Goal: Check status: Check status

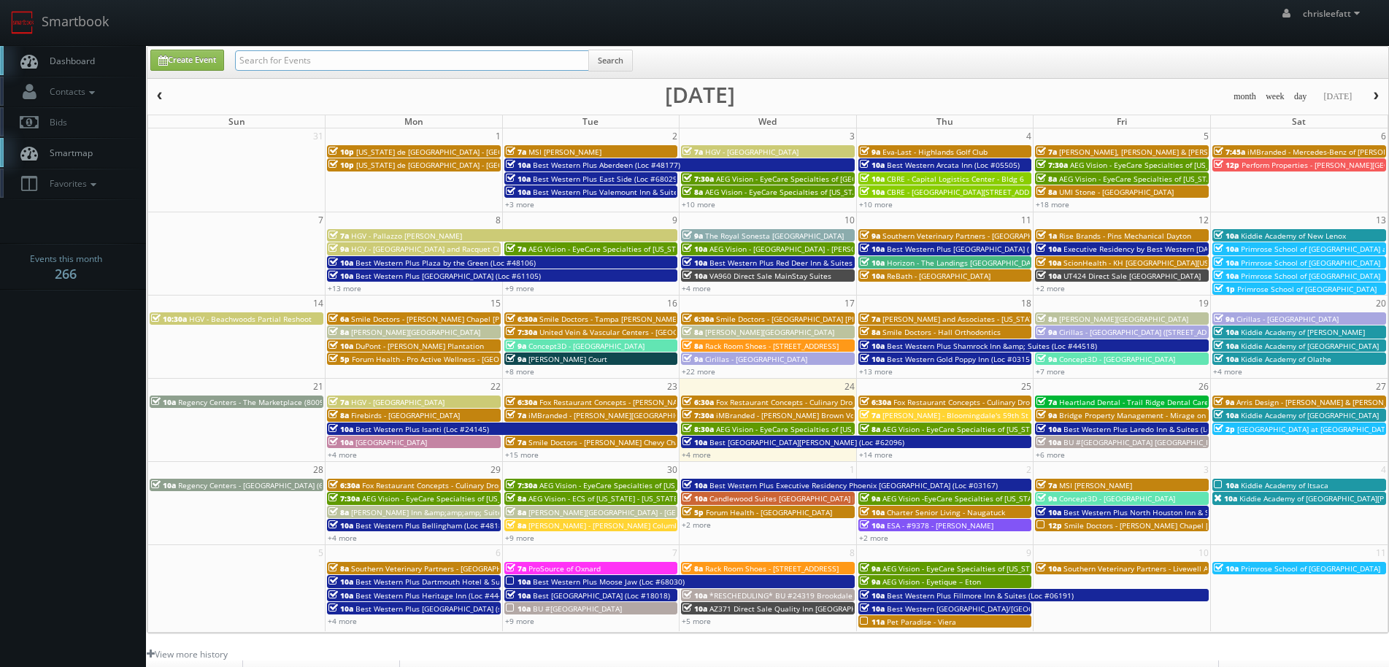
click at [333, 59] on input "text" at bounding box center [412, 60] width 354 height 20
type input "tn345"
click at [633, 60] on button "Search" at bounding box center [610, 61] width 45 height 22
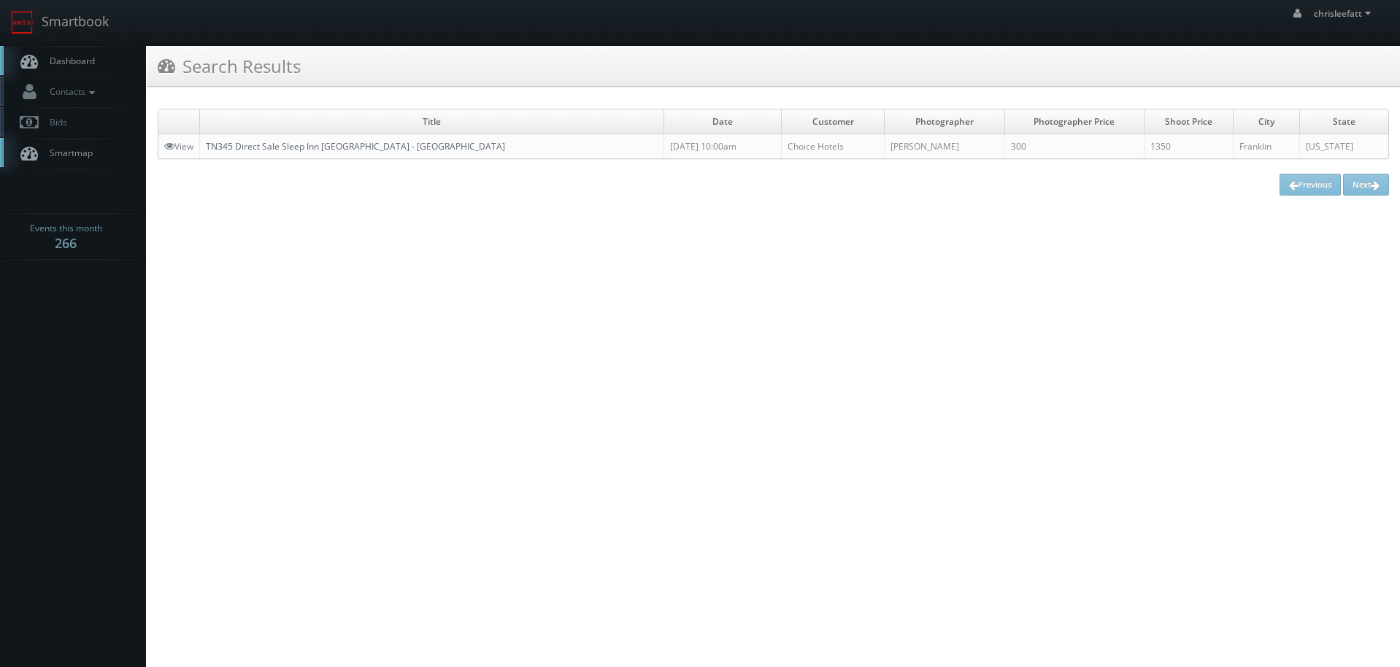
click at [379, 147] on link "TN345 Direct Sale Sleep Inn Franklin - Cool Springs" at bounding box center [355, 146] width 299 height 12
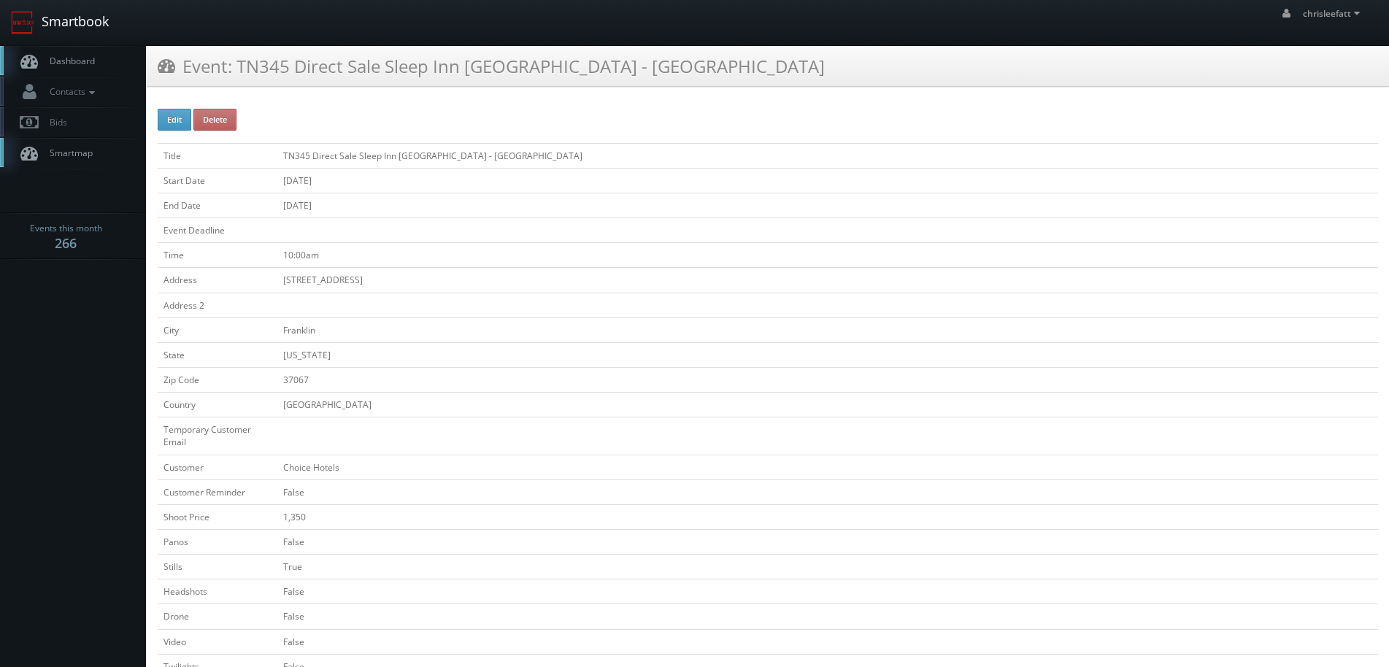
click at [58, 23] on link "Smartbook" at bounding box center [60, 22] width 120 height 45
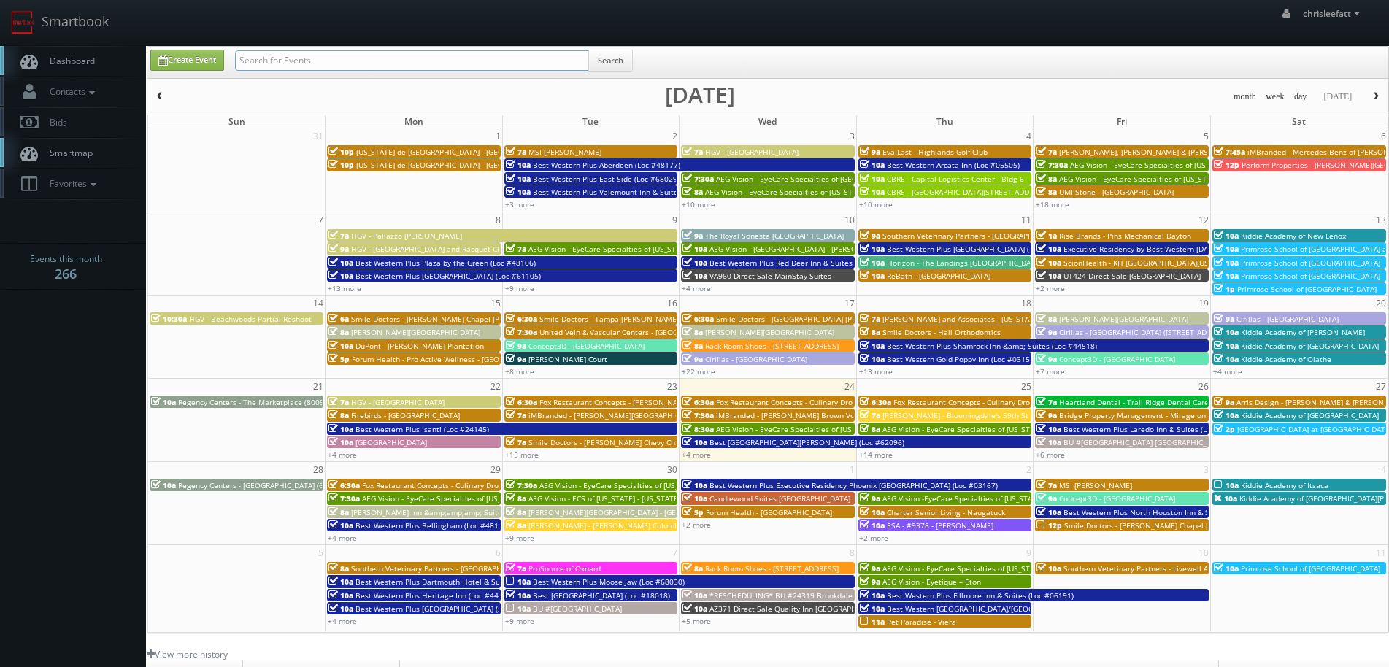
click at [388, 59] on input "text" at bounding box center [412, 60] width 354 height 20
type input "MA172"
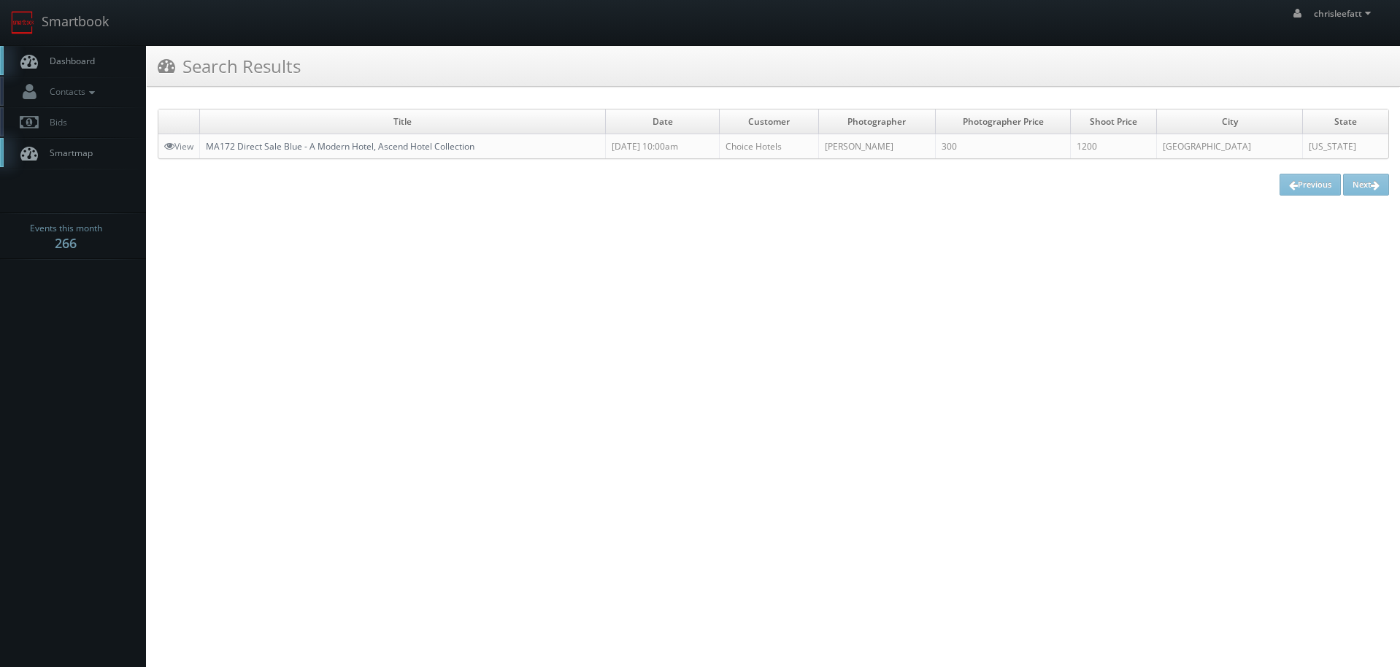
click at [293, 151] on link "MA172 Direct Sale Blue - A Modern Hotel, Ascend Hotel Collection" at bounding box center [340, 146] width 269 height 12
